Goal: Task Accomplishment & Management: Use online tool/utility

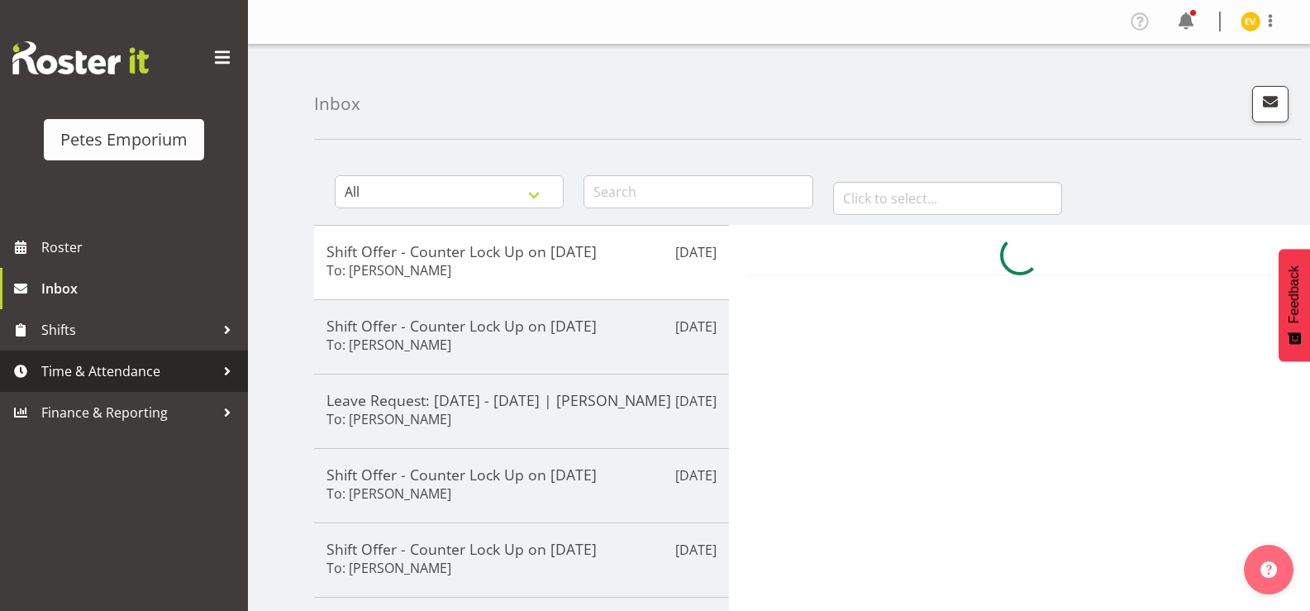
click at [122, 360] on span "Time & Attendance" at bounding box center [128, 371] width 174 height 25
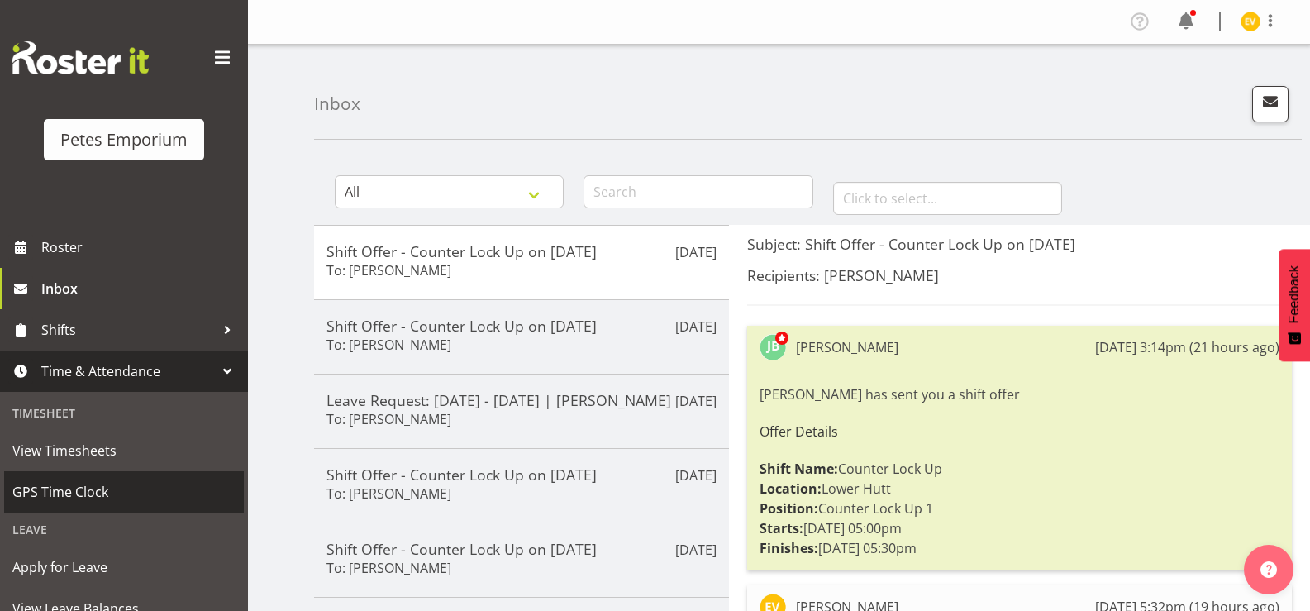
click at [86, 484] on span "GPS Time Clock" at bounding box center [123, 491] width 223 height 25
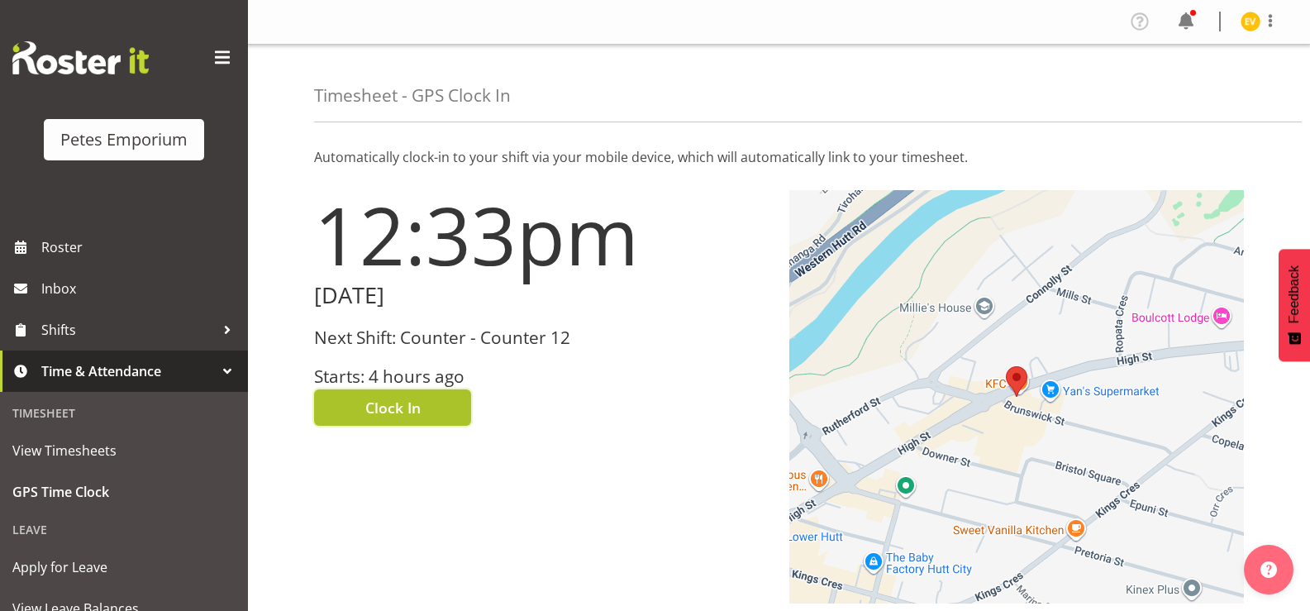
click at [383, 415] on span "Clock In" at bounding box center [392, 407] width 55 height 21
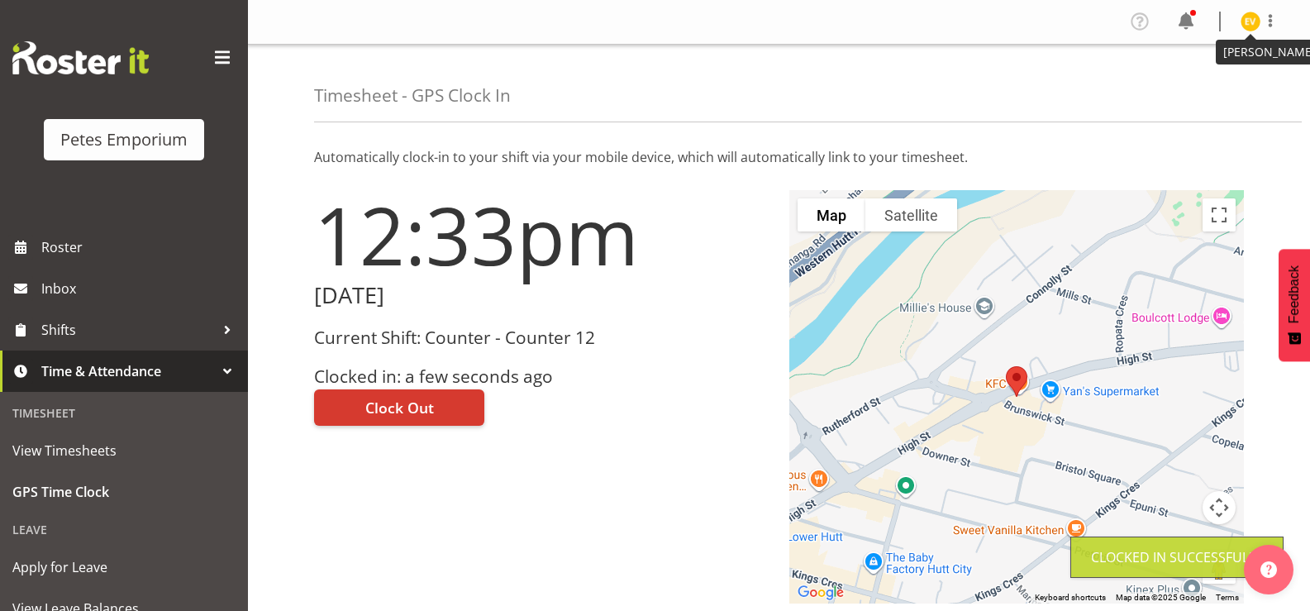
click at [1260, 17] on img at bounding box center [1251, 22] width 20 height 20
click at [1250, 89] on link "Log Out" at bounding box center [1201, 87] width 159 height 30
